Goal: Information Seeking & Learning: Learn about a topic

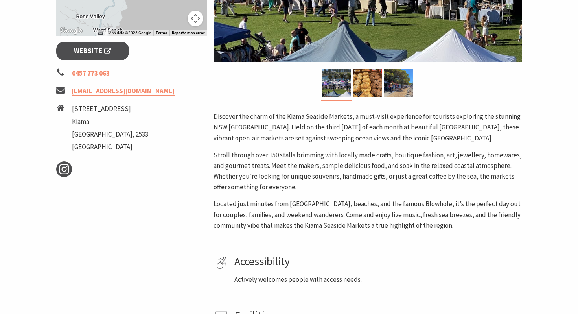
scroll to position [286, 0]
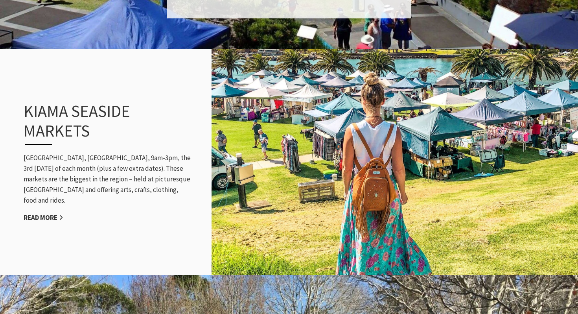
scroll to position [737, 0]
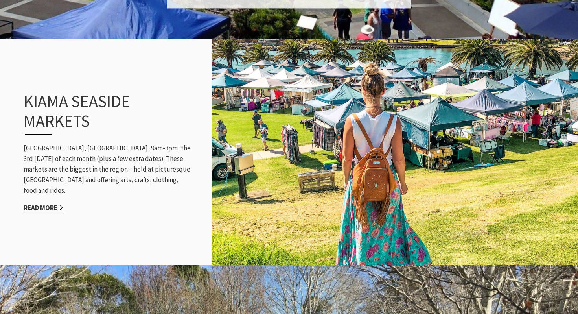
click at [53, 203] on link "Read More" at bounding box center [44, 207] width 40 height 9
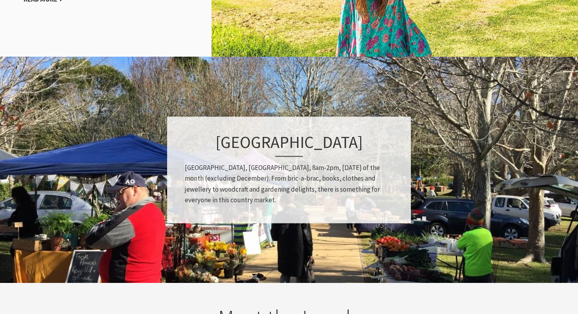
scroll to position [989, 0]
